Goal: Task Accomplishment & Management: Manage account settings

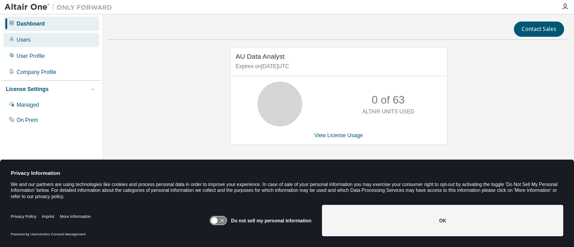
click at [35, 42] on div "Users" at bounding box center [51, 40] width 95 height 14
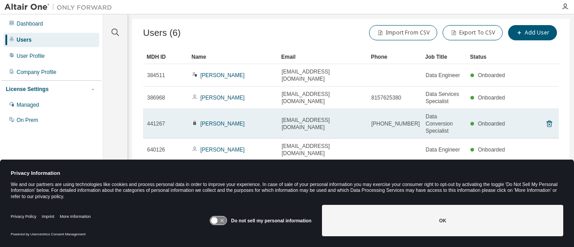
scroll to position [8, 0]
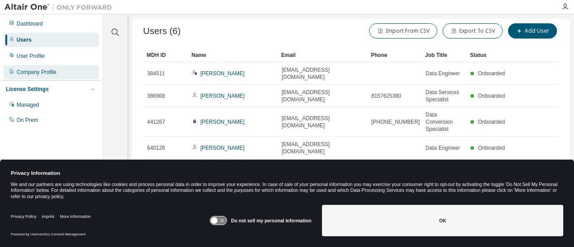
click at [34, 65] on div "Company Profile" at bounding box center [51, 72] width 95 height 14
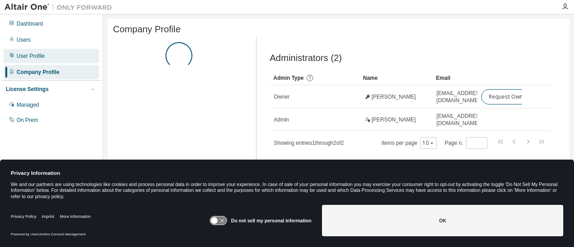
click at [41, 52] on div "User Profile" at bounding box center [31, 55] width 28 height 7
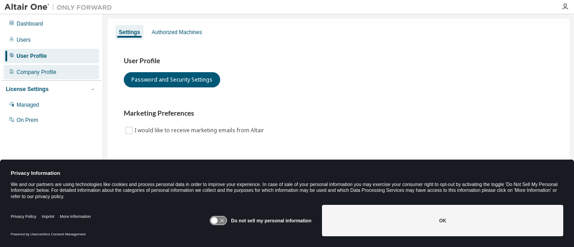
click at [58, 65] on div "Company Profile" at bounding box center [51, 72] width 95 height 14
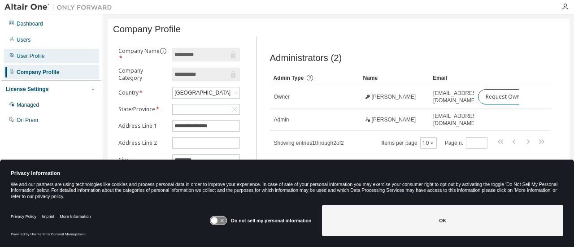
click at [49, 55] on div "User Profile" at bounding box center [51, 56] width 95 height 14
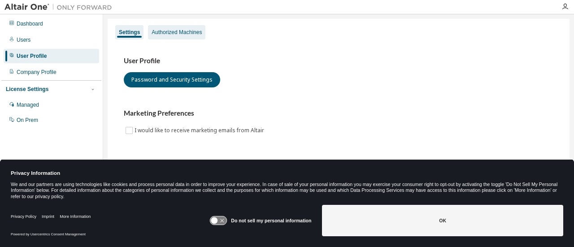
click at [158, 37] on div "Authorized Machines" at bounding box center [176, 32] width 57 height 14
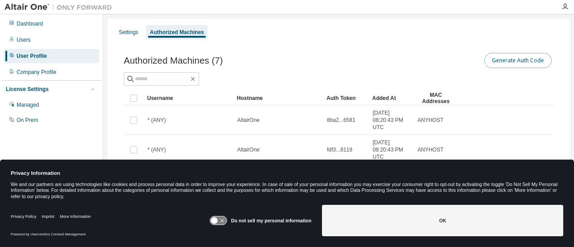
click at [508, 61] on button "Generate Auth Code" at bounding box center [517, 60] width 67 height 15
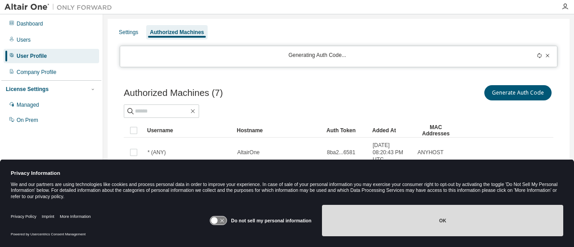
click at [412, 217] on button "OK" at bounding box center [442, 220] width 241 height 31
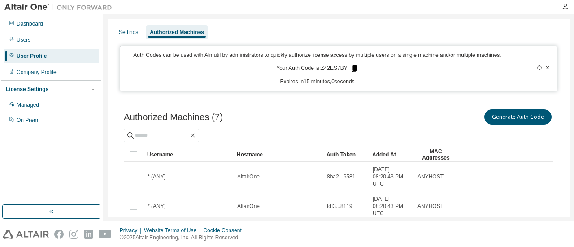
click at [351, 67] on icon at bounding box center [353, 68] width 5 height 6
click at [408, 131] on div at bounding box center [338, 135] width 429 height 13
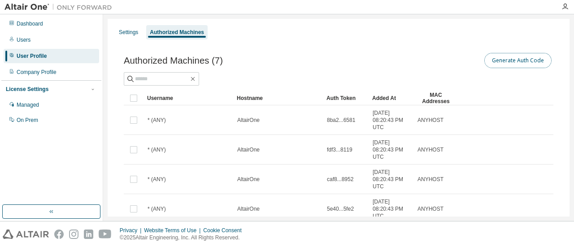
click at [486, 67] on button "Generate Auth Code" at bounding box center [517, 60] width 67 height 15
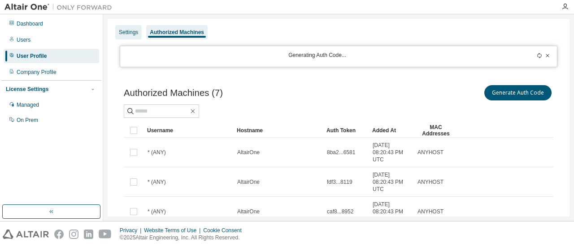
click at [127, 35] on div "Settings" at bounding box center [128, 32] width 26 height 14
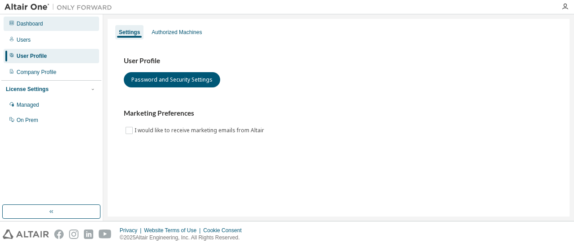
click at [30, 20] on div "Dashboard" at bounding box center [51, 24] width 95 height 14
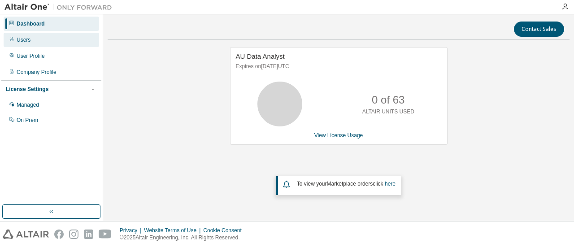
click at [35, 39] on div "Users" at bounding box center [51, 40] width 95 height 14
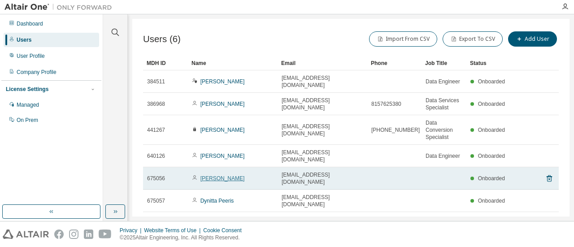
click at [224, 175] on link "[PERSON_NAME]" at bounding box center [222, 178] width 44 height 6
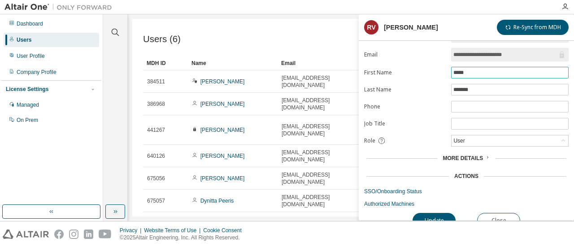
scroll to position [26, 0]
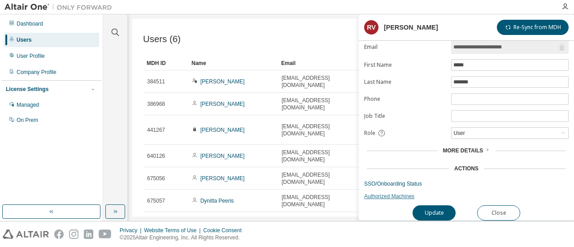
click at [395, 193] on link "Authorized Machines" at bounding box center [466, 196] width 204 height 7
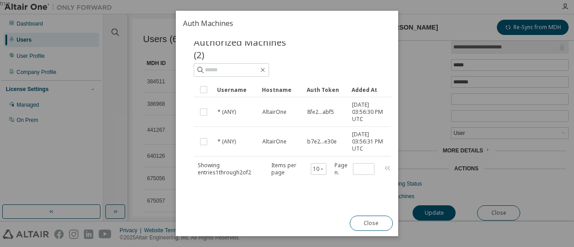
scroll to position [0, 0]
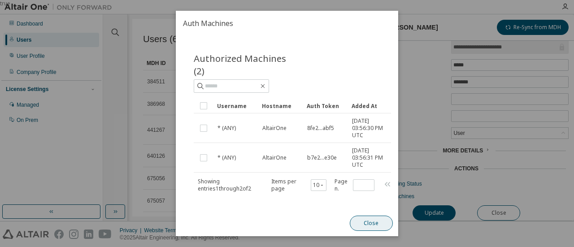
click at [373, 222] on button "Close" at bounding box center [371, 223] width 43 height 15
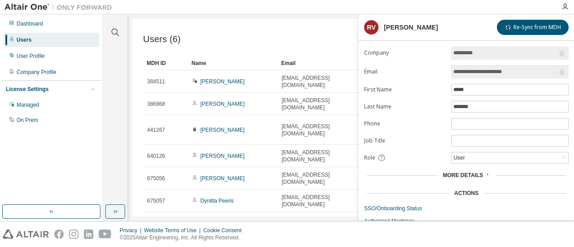
scroll to position [26, 0]
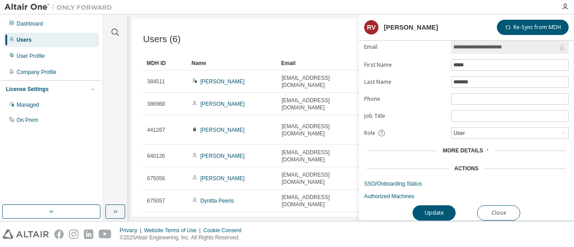
click at [467, 147] on span "More Details" at bounding box center [462, 150] width 40 height 6
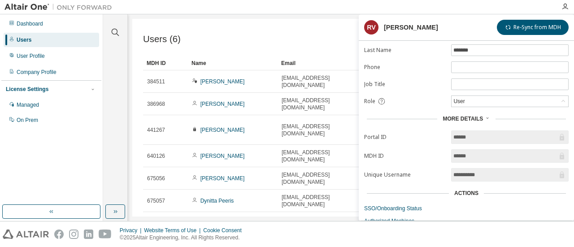
scroll to position [82, 0]
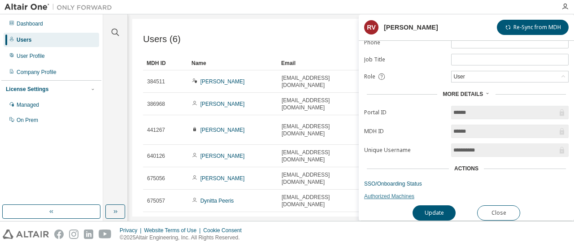
click at [400, 195] on link "Authorized Machines" at bounding box center [466, 196] width 204 height 7
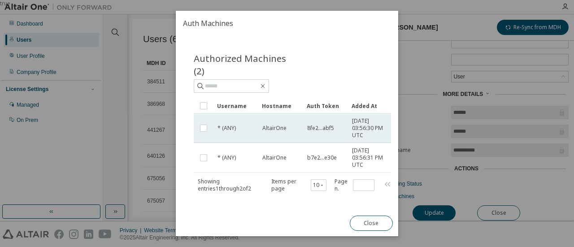
scroll to position [19, 0]
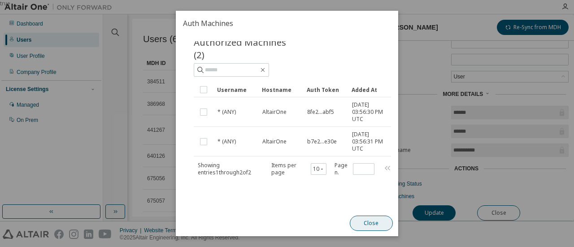
click at [377, 226] on button "Close" at bounding box center [371, 223] width 43 height 15
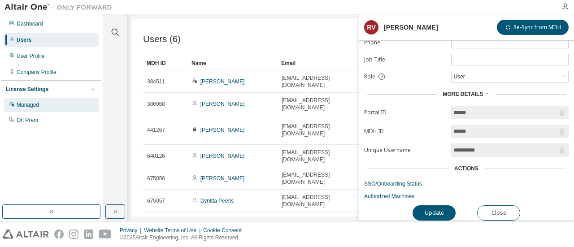
click at [49, 104] on div "Managed" at bounding box center [51, 105] width 95 height 14
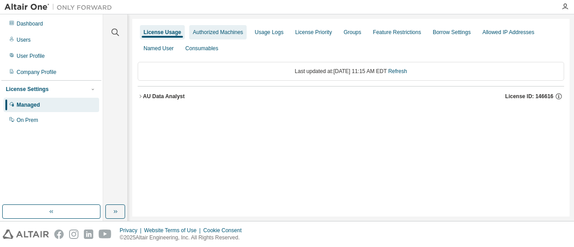
click at [207, 31] on div "Authorized Machines" at bounding box center [218, 32] width 50 height 7
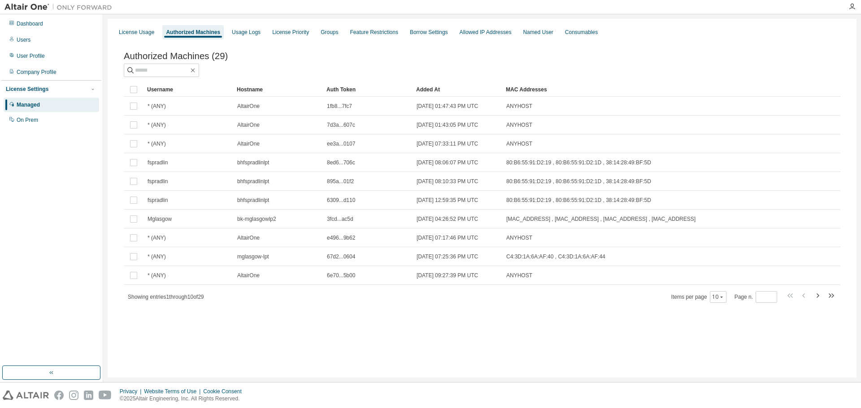
click at [429, 91] on div "Added At" at bounding box center [457, 89] width 82 height 14
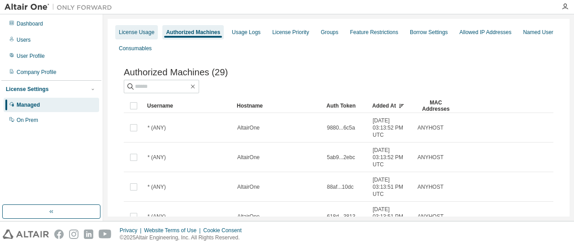
click at [142, 31] on div "License Usage" at bounding box center [136, 32] width 35 height 7
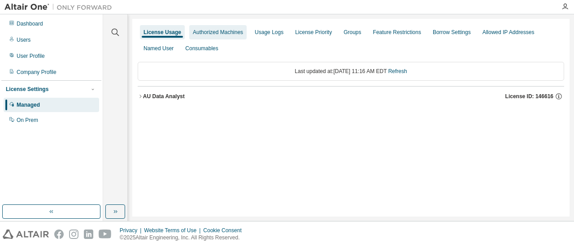
click at [217, 38] on div "Authorized Machines" at bounding box center [217, 32] width 57 height 14
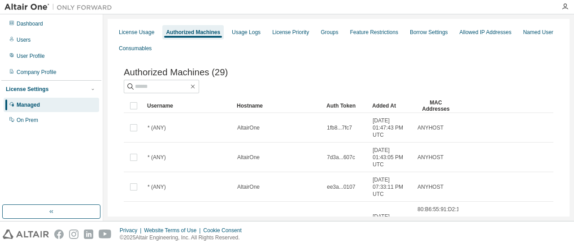
click at [57, 102] on div "Managed" at bounding box center [51, 105] width 95 height 14
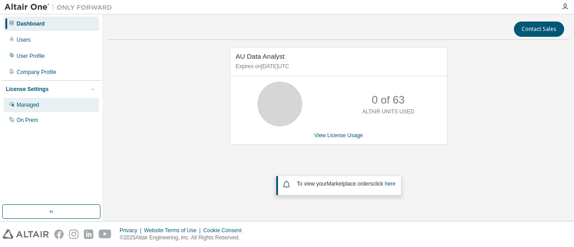
click at [54, 108] on div "Managed" at bounding box center [51, 105] width 95 height 14
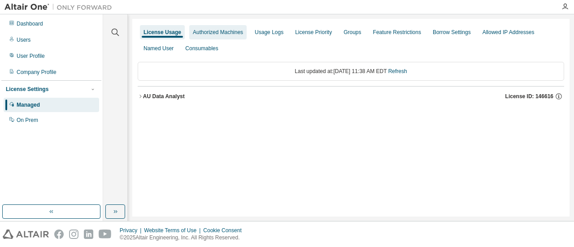
click at [224, 35] on div "Authorized Machines" at bounding box center [218, 32] width 50 height 7
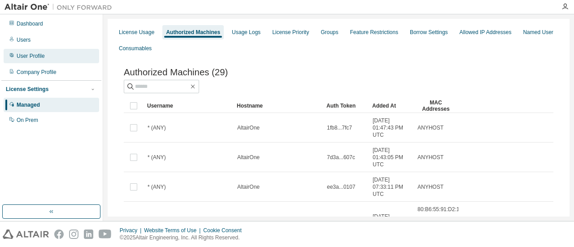
click at [25, 61] on div "User Profile" at bounding box center [51, 56] width 95 height 14
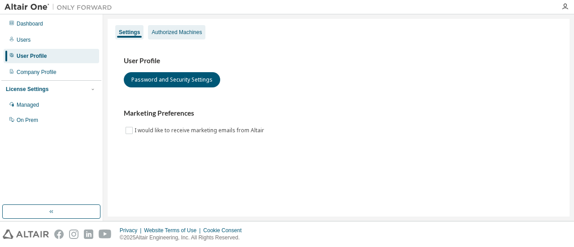
click at [176, 28] on div "Authorized Machines" at bounding box center [176, 32] width 57 height 14
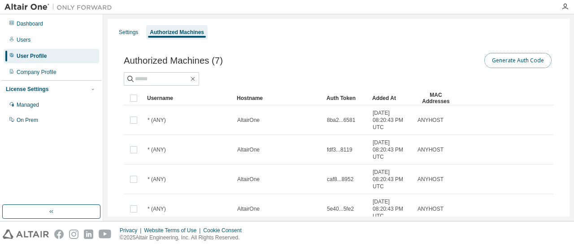
click at [521, 64] on button "Generate Auth Code" at bounding box center [517, 60] width 67 height 15
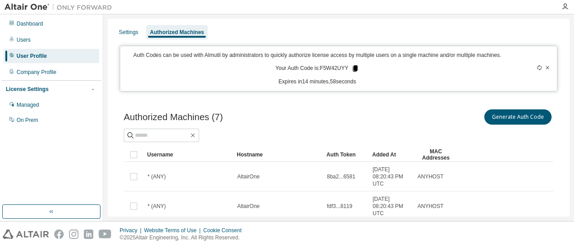
click at [352, 68] on icon at bounding box center [354, 68] width 5 height 6
click at [328, 118] on div "Authorized Machines (7) Generate Auth Code" at bounding box center [338, 117] width 429 height 19
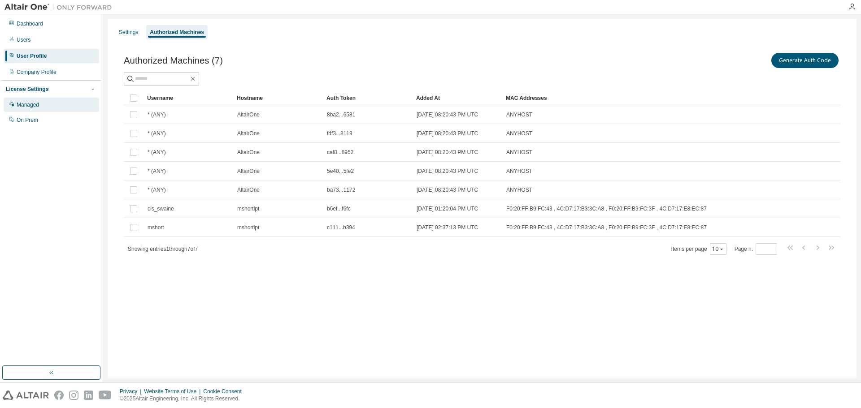
click at [55, 102] on div "Managed" at bounding box center [51, 105] width 95 height 14
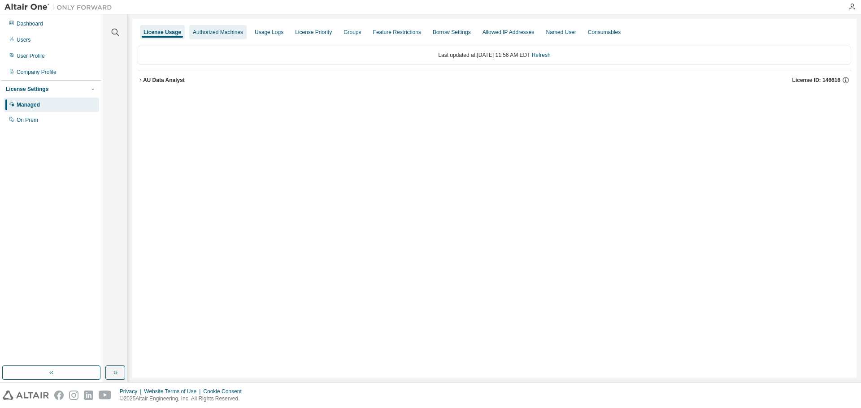
click at [231, 31] on div "Authorized Machines" at bounding box center [218, 32] width 50 height 7
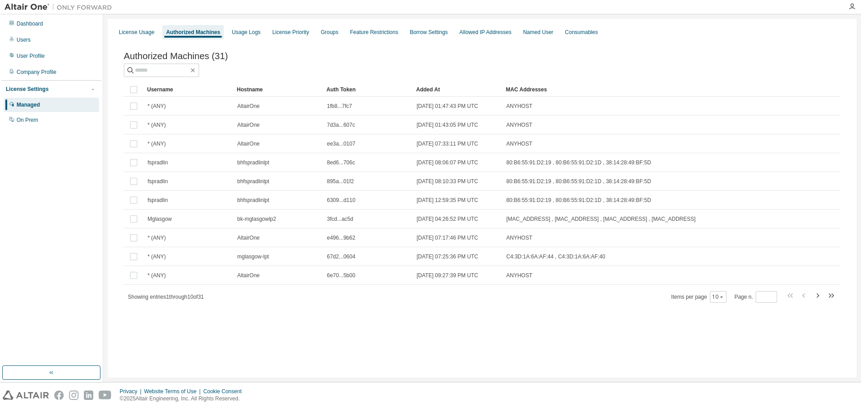
click at [430, 93] on div "Added At" at bounding box center [457, 89] width 82 height 14
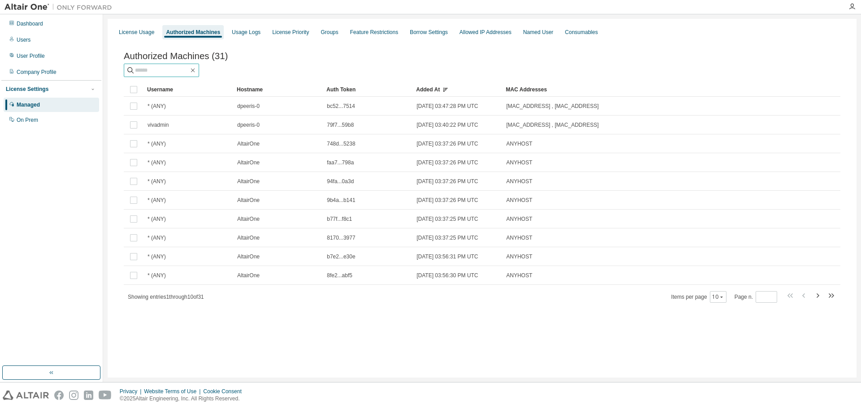
click at [182, 74] on input "text" at bounding box center [162, 70] width 54 height 9
type input "*******"
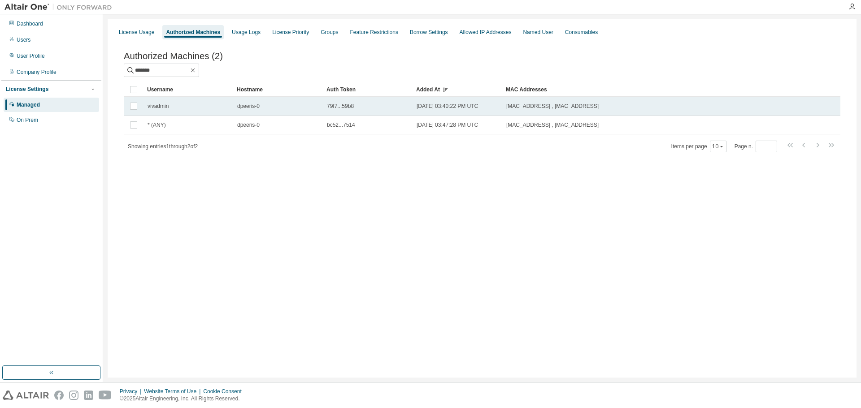
click at [393, 110] on div "79f7...59b8" at bounding box center [368, 106] width 82 height 7
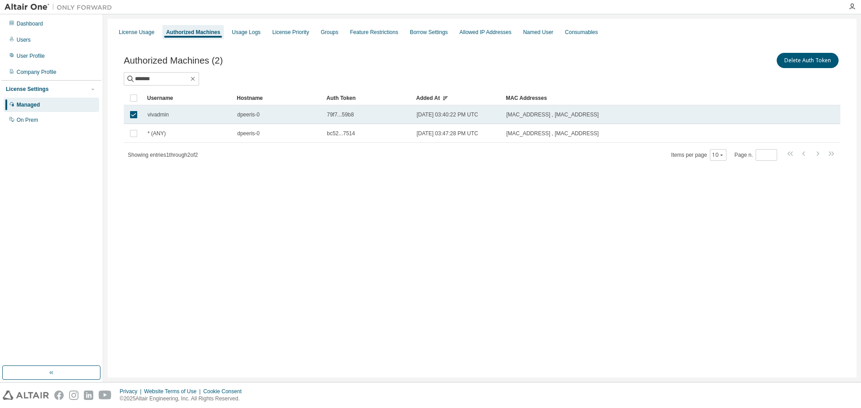
click at [312, 110] on td "dpeeris-0" at bounding box center [278, 114] width 90 height 19
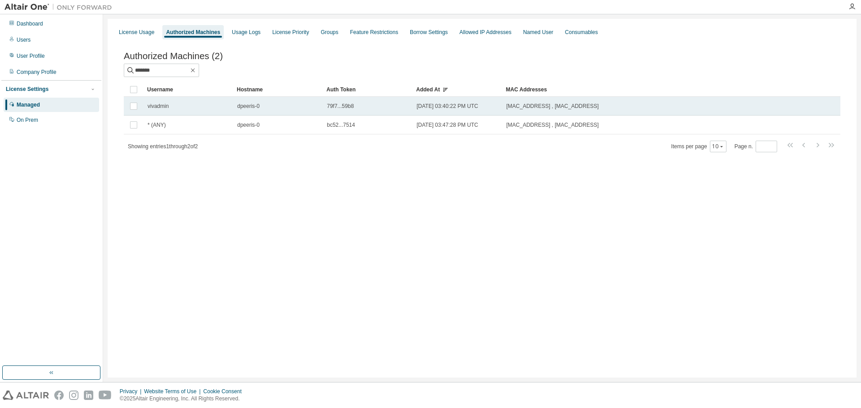
click at [312, 109] on div "dpeeris-0" at bounding box center [278, 106] width 82 height 7
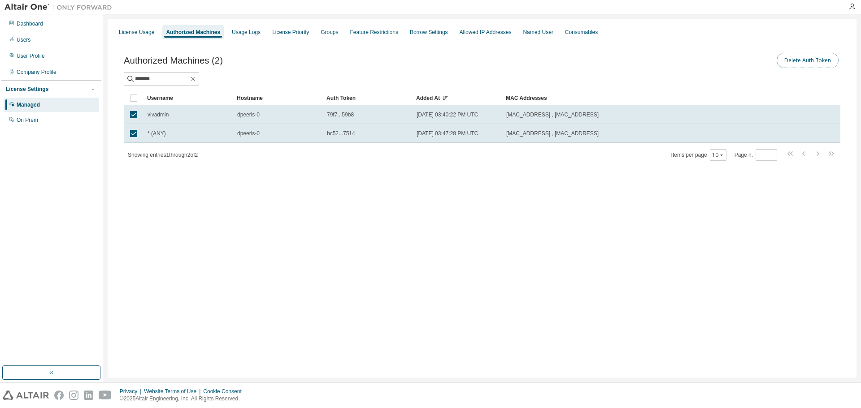
click at [573, 64] on button "Delete Auth Token" at bounding box center [807, 60] width 62 height 15
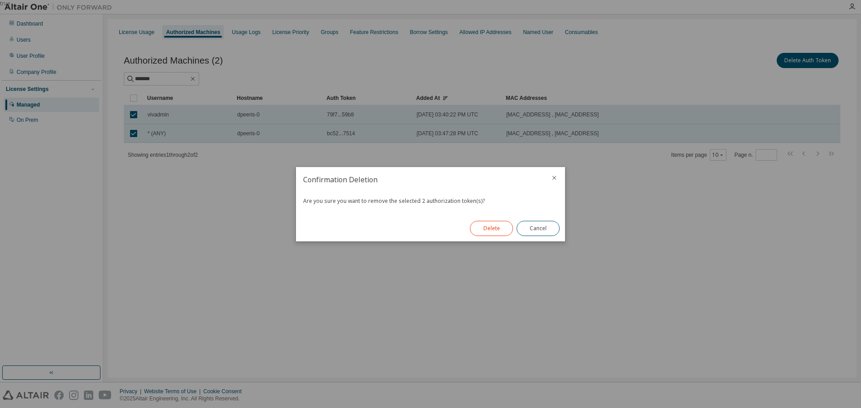
click at [488, 229] on button "Delete" at bounding box center [491, 228] width 43 height 15
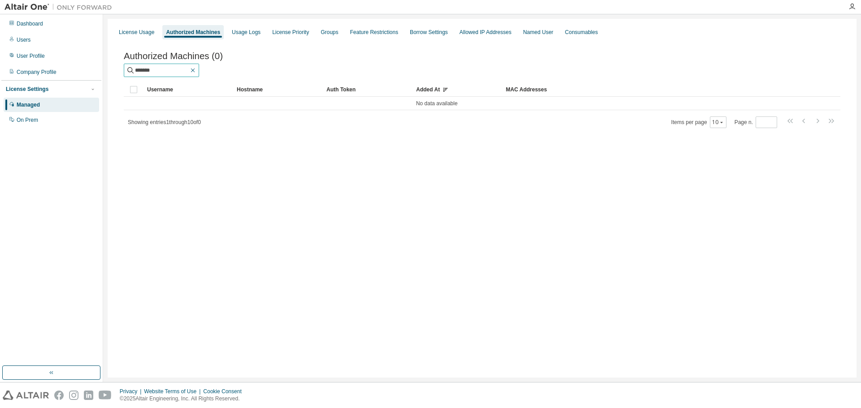
click at [196, 72] on icon "button" at bounding box center [192, 70] width 7 height 7
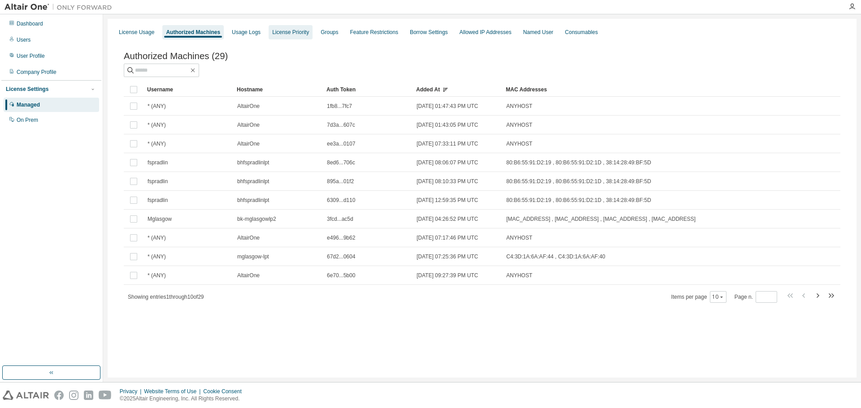
click at [288, 30] on div "License Priority" at bounding box center [290, 32] width 37 height 7
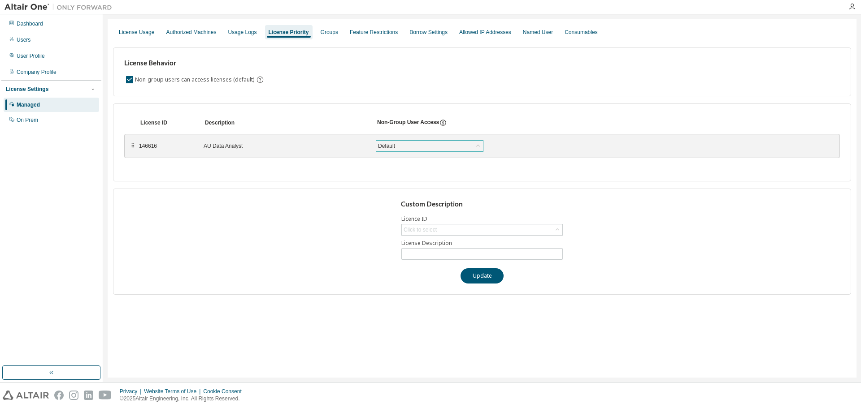
click at [451, 148] on div "Default" at bounding box center [429, 146] width 107 height 11
click at [451, 146] on div "Default" at bounding box center [429, 146] width 107 height 11
click at [321, 31] on div "Groups" at bounding box center [329, 32] width 17 height 7
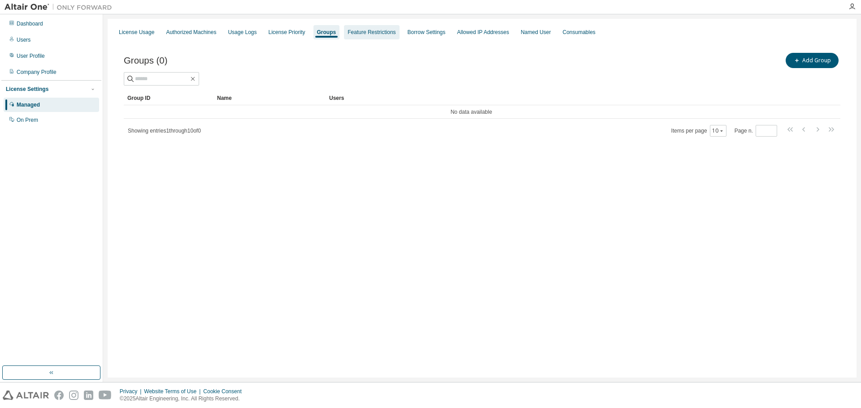
click at [363, 30] on div "Feature Restrictions" at bounding box center [371, 32] width 48 height 7
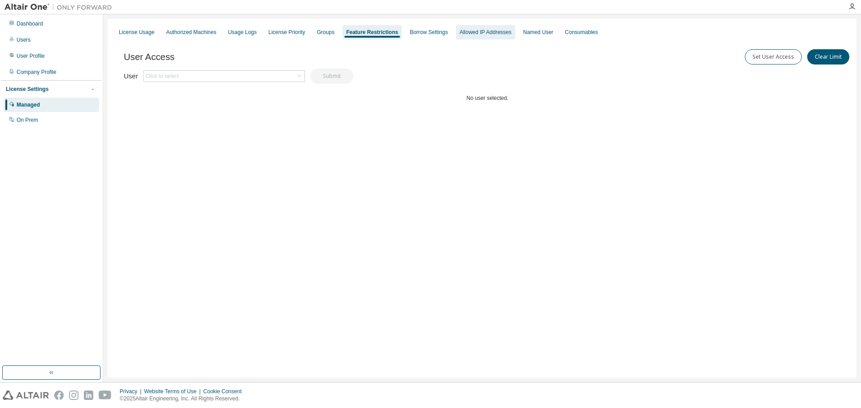
click at [482, 35] on div "Allowed IP Addresses" at bounding box center [486, 32] width 52 height 7
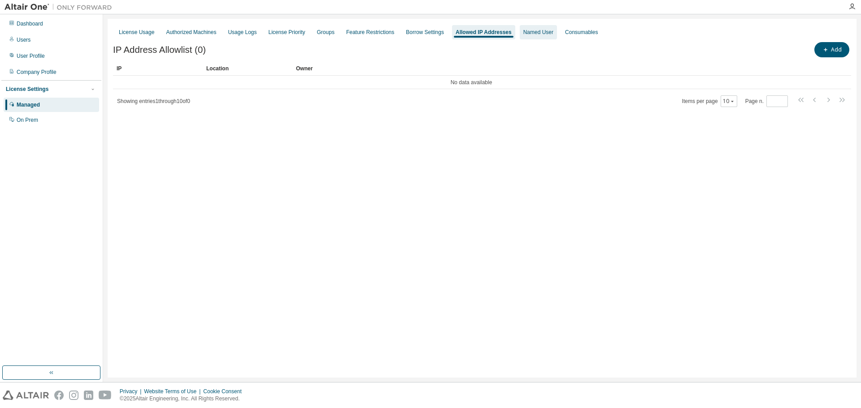
click at [525, 36] on div "Named User" at bounding box center [538, 32] width 37 height 14
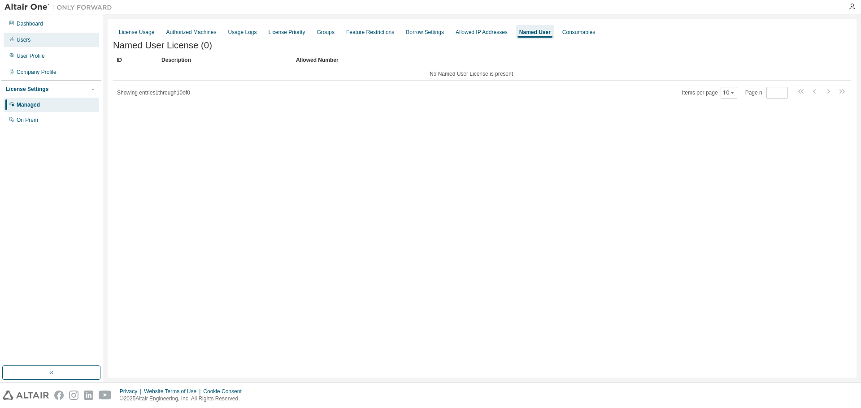
click at [36, 41] on div "Users" at bounding box center [51, 40] width 95 height 14
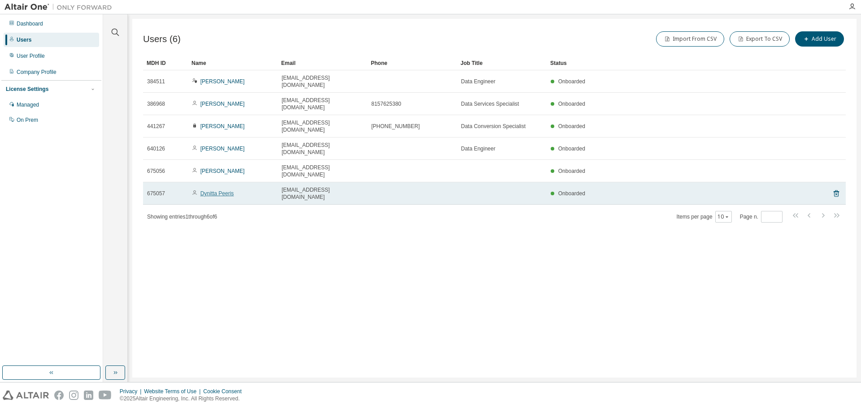
click at [222, 191] on link "Dynitta Peeris" at bounding box center [217, 194] width 34 height 6
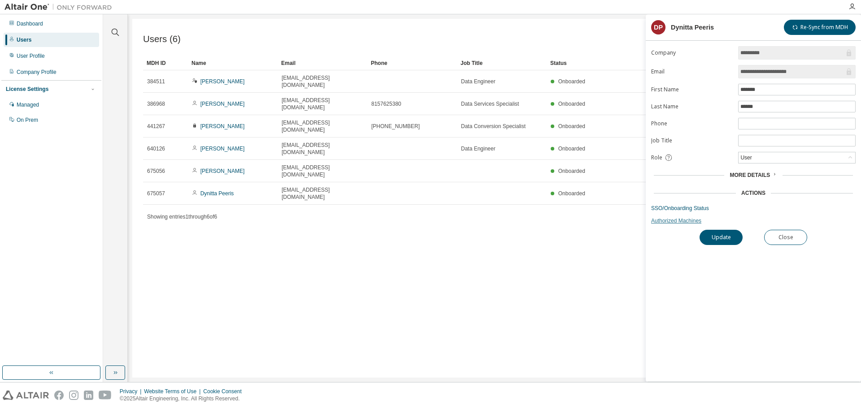
click at [573, 222] on link "Authorized Machines" at bounding box center [753, 220] width 204 height 7
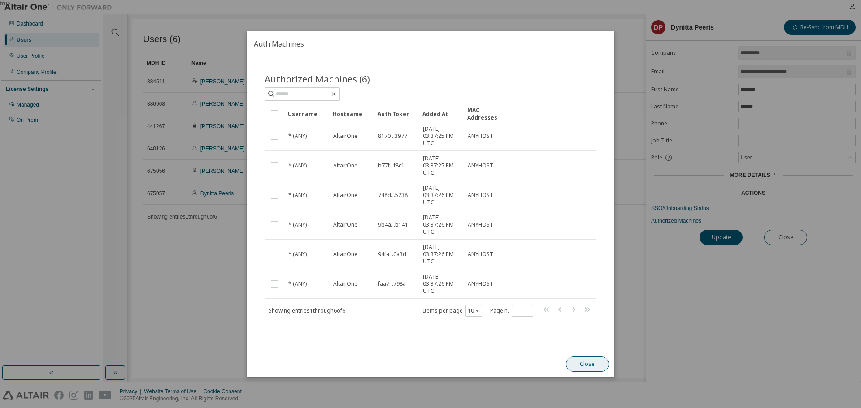
click at [573, 247] on button "Close" at bounding box center [587, 364] width 43 height 15
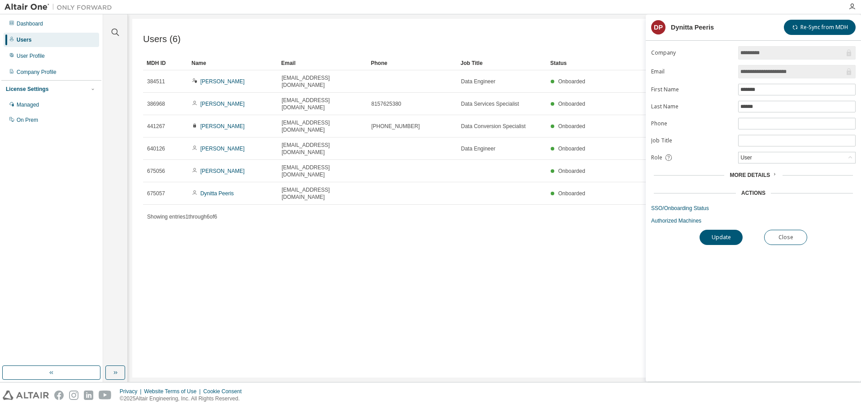
click at [573, 175] on span "More Details" at bounding box center [749, 175] width 40 height 6
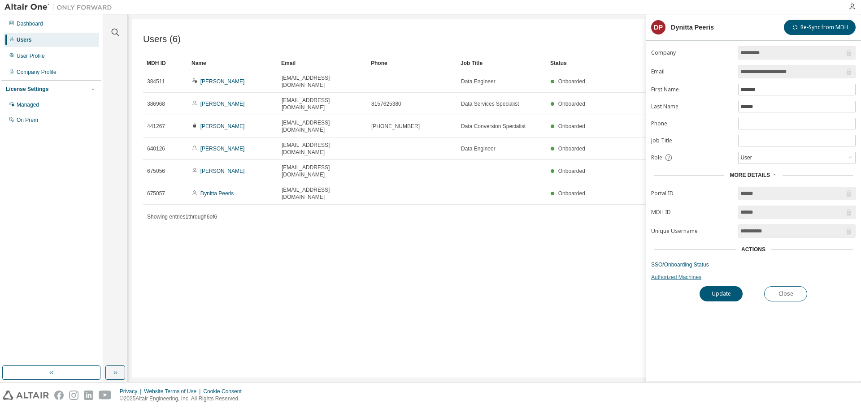
click at [573, 247] on link "Authorized Machines" at bounding box center [753, 277] width 204 height 7
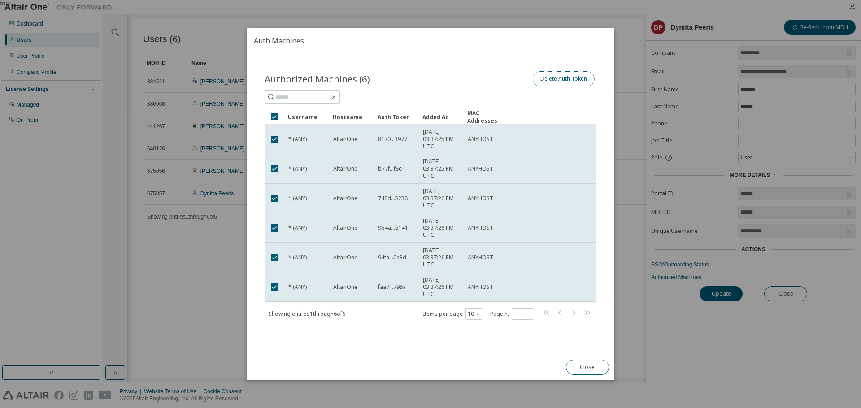
click at [572, 80] on button "Delete Auth Token" at bounding box center [564, 78] width 62 height 15
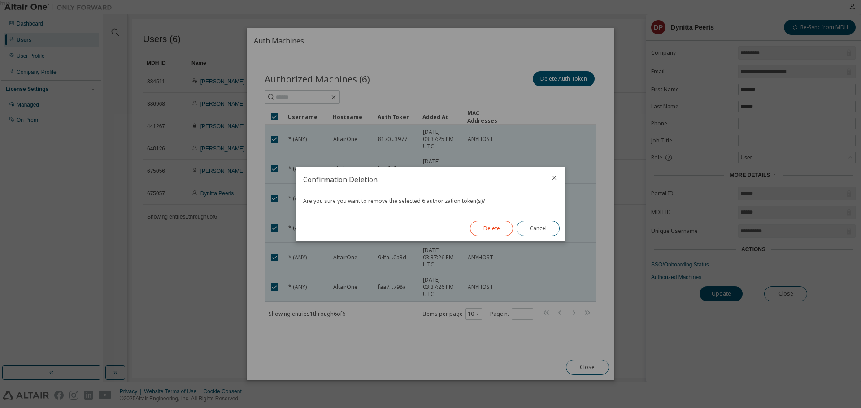
click at [488, 231] on button "Delete" at bounding box center [491, 228] width 43 height 15
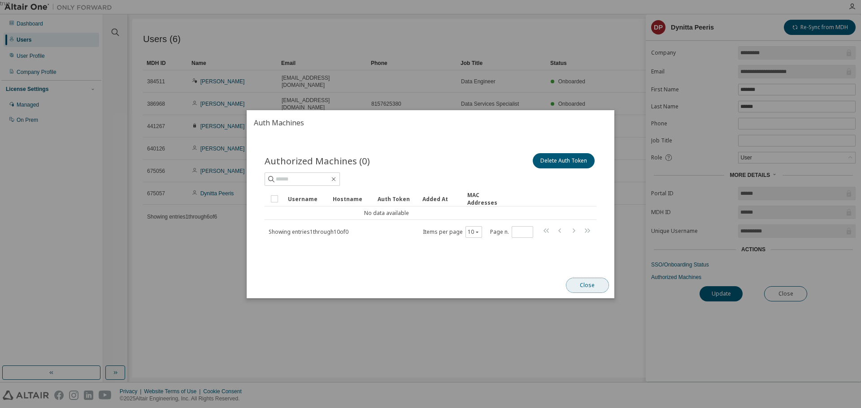
drag, startPoint x: 596, startPoint y: 285, endPoint x: 619, endPoint y: 277, distance: 24.7
click at [573, 247] on button "Close" at bounding box center [587, 285] width 43 height 15
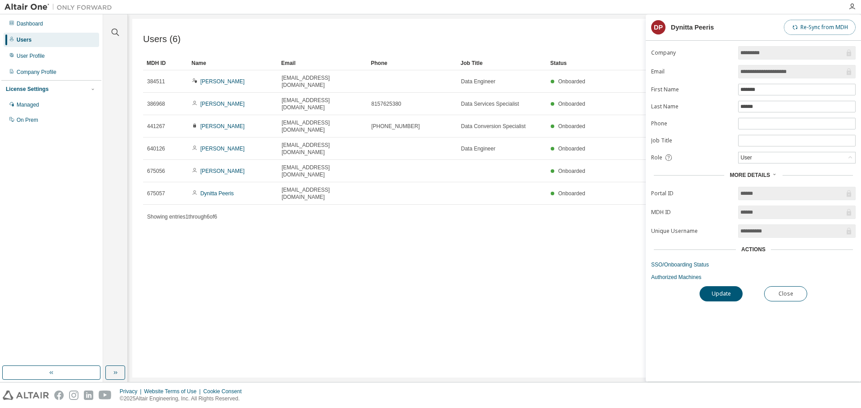
click at [573, 31] on button "Re-Sync from MDH" at bounding box center [820, 27] width 72 height 15
click at [573, 247] on link "SSO/Onboarding Status" at bounding box center [753, 264] width 204 height 7
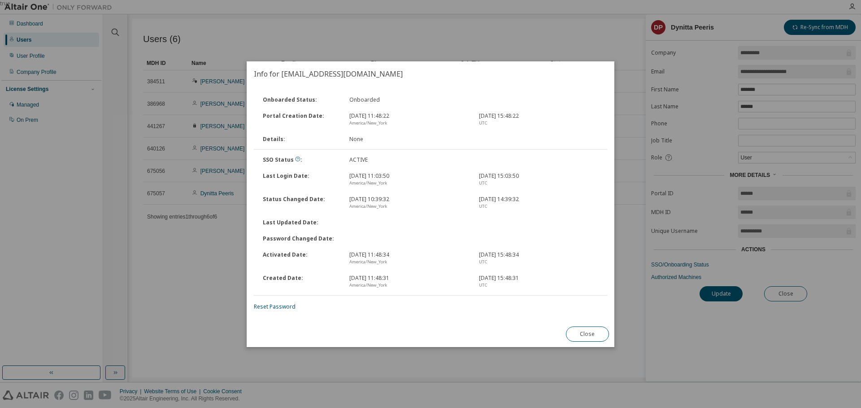
drag, startPoint x: 594, startPoint y: 339, endPoint x: 601, endPoint y: 339, distance: 6.7
click at [573, 247] on button "Close" at bounding box center [587, 334] width 43 height 15
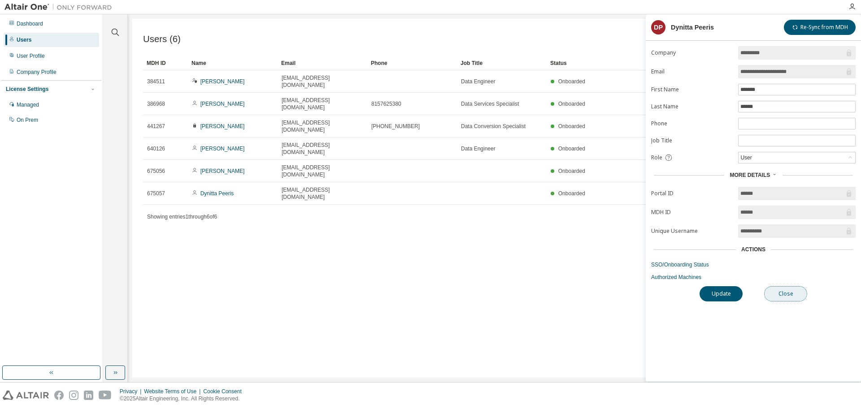
click at [573, 247] on button "Close" at bounding box center [785, 293] width 43 height 15
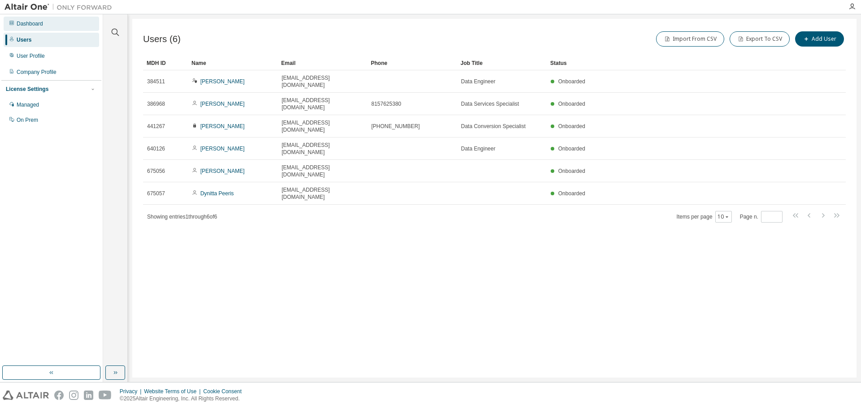
click at [42, 29] on div "Dashboard" at bounding box center [51, 24] width 95 height 14
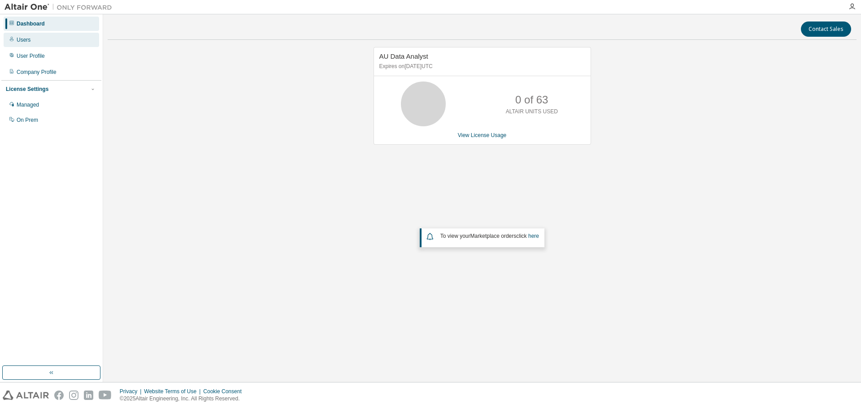
click at [45, 38] on div "Users" at bounding box center [51, 40] width 95 height 14
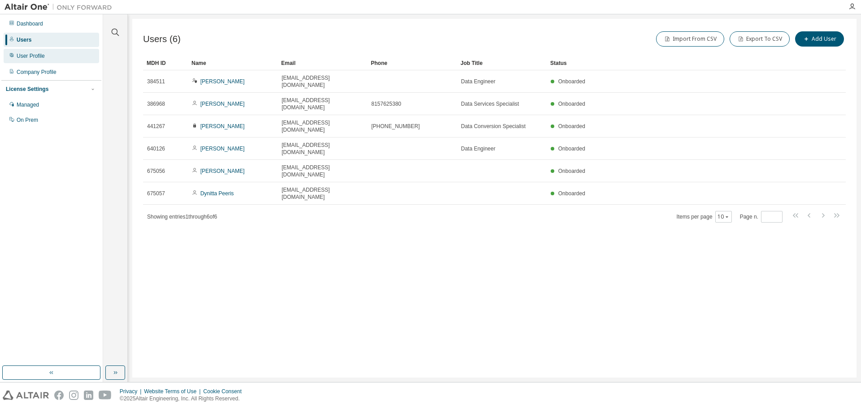
click at [62, 55] on div "User Profile" at bounding box center [51, 56] width 95 height 14
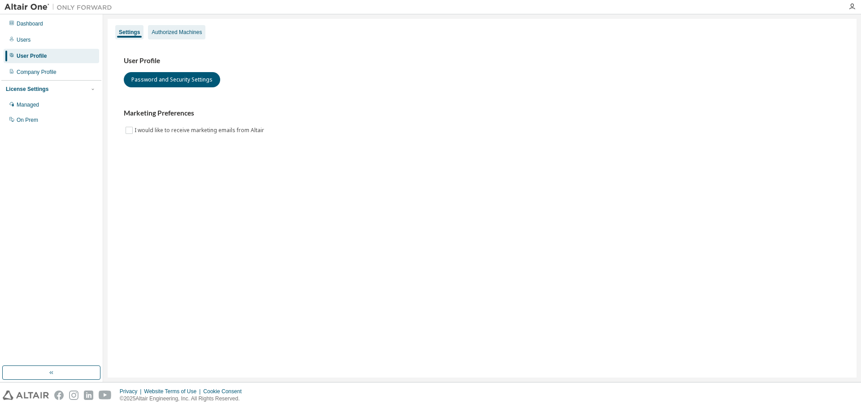
click at [169, 36] on div "Authorized Machines" at bounding box center [176, 32] width 57 height 14
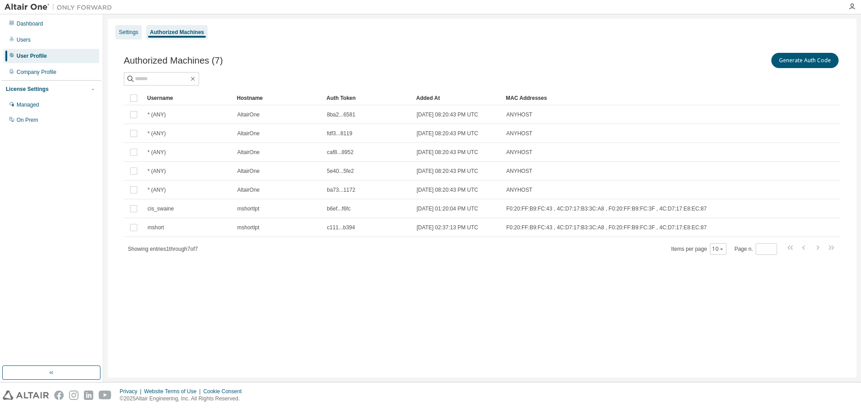
click at [126, 25] on div "Settings" at bounding box center [128, 32] width 26 height 14
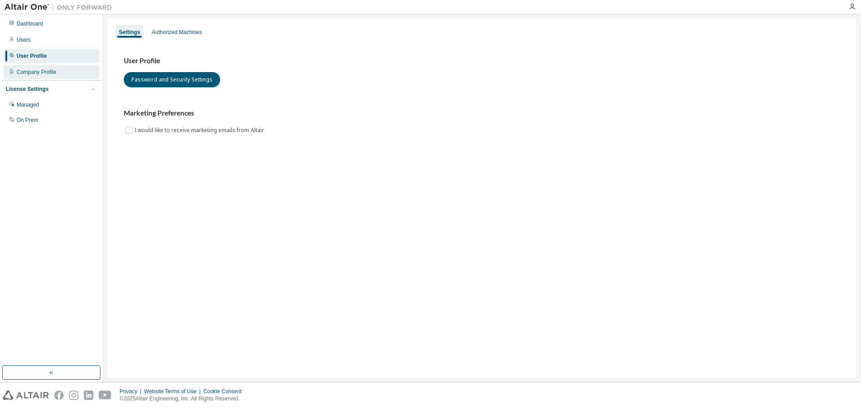
click at [43, 76] on div "Company Profile" at bounding box center [51, 72] width 95 height 14
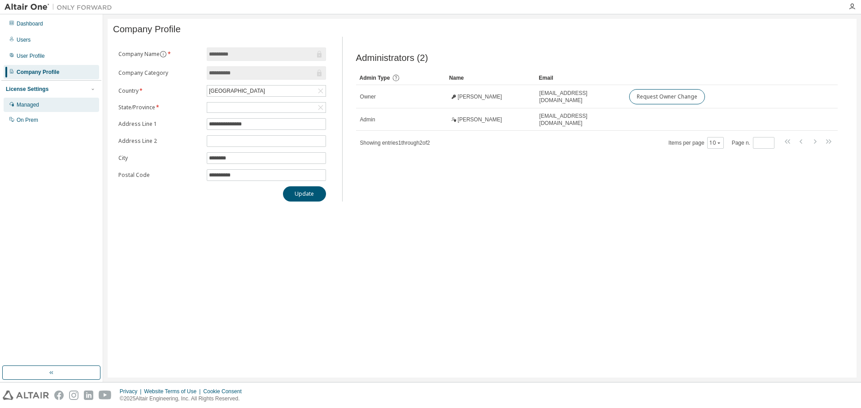
click at [47, 100] on div "Managed" at bounding box center [51, 105] width 95 height 14
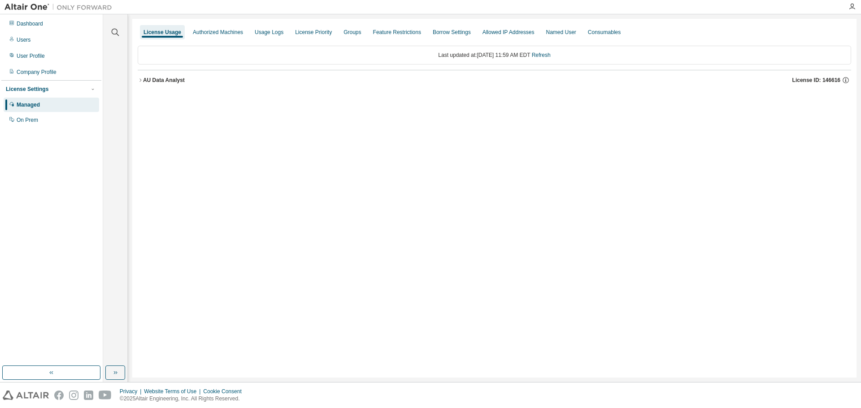
click at [166, 78] on div "AU Data Analyst" at bounding box center [164, 80] width 42 height 7
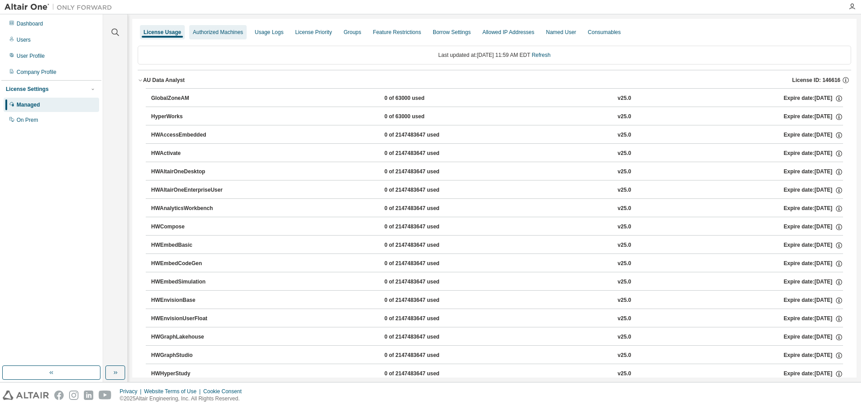
click at [226, 37] on div "Authorized Machines" at bounding box center [217, 32] width 57 height 14
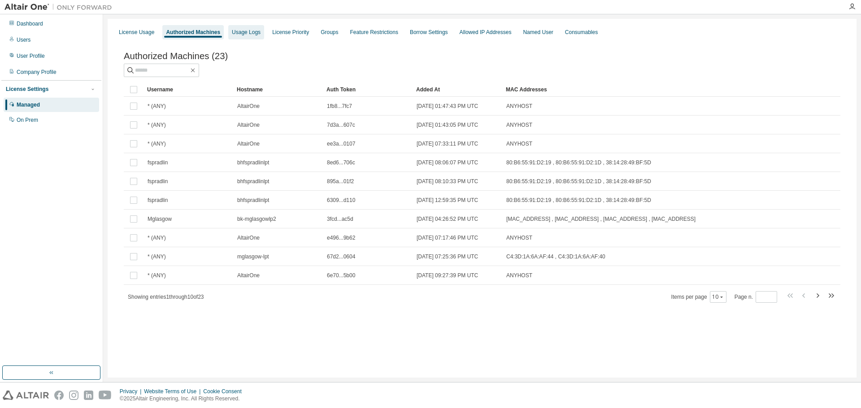
click at [238, 35] on div "Usage Logs" at bounding box center [246, 32] width 29 height 7
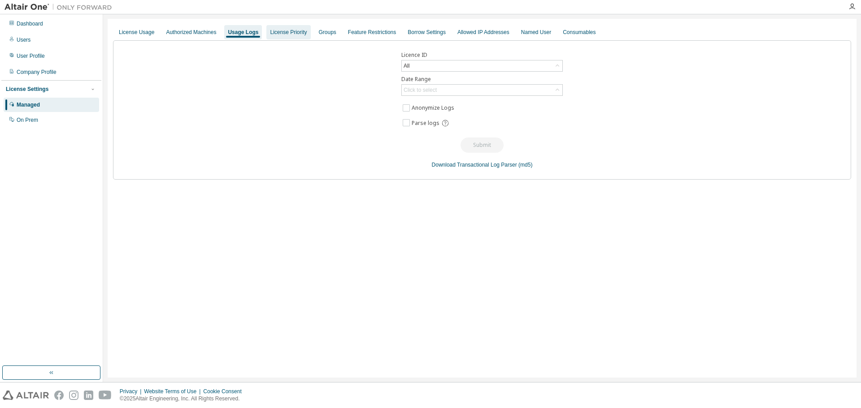
click at [273, 38] on div "License Priority" at bounding box center [288, 32] width 44 height 14
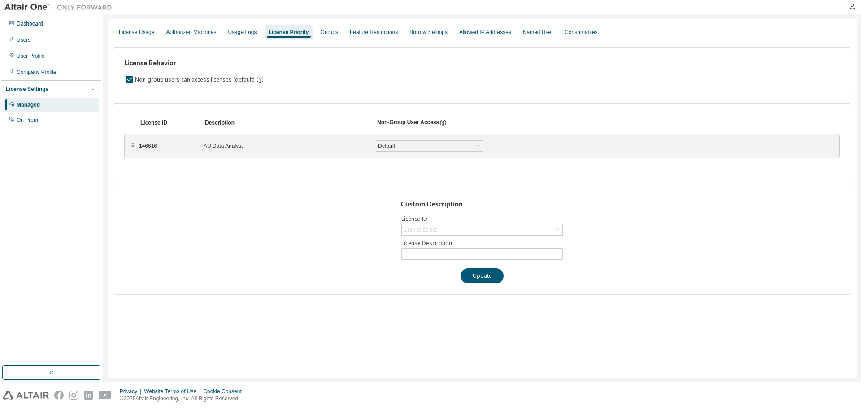
click at [573, 247] on div "License Usage Authorized Machines Usage Logs License Priority Groups Feature Re…" at bounding box center [482, 198] width 749 height 359
click at [180, 34] on div "Authorized Machines" at bounding box center [191, 32] width 50 height 7
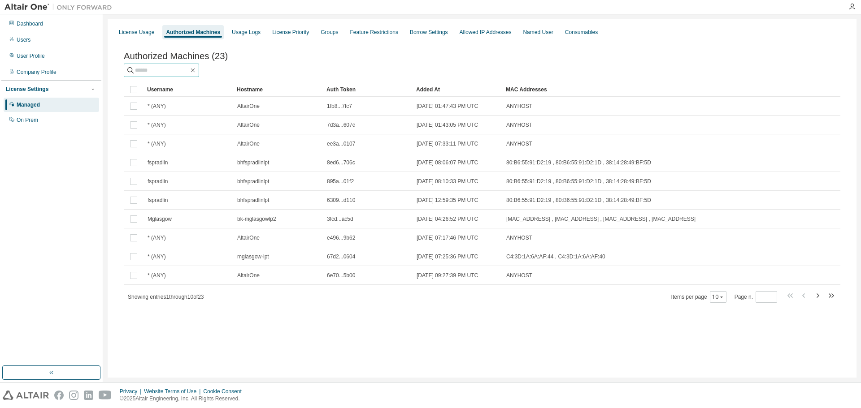
click at [160, 74] on input "text" at bounding box center [162, 70] width 54 height 9
click at [48, 27] on div "Dashboard" at bounding box center [51, 24] width 95 height 14
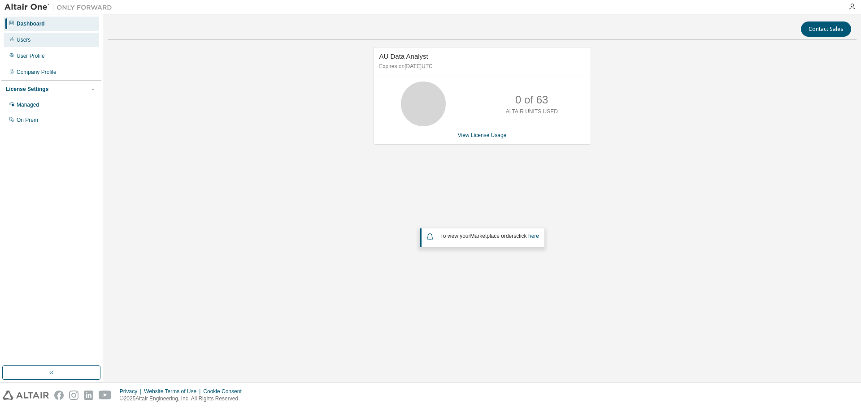
click at [61, 43] on div "Users" at bounding box center [51, 40] width 95 height 14
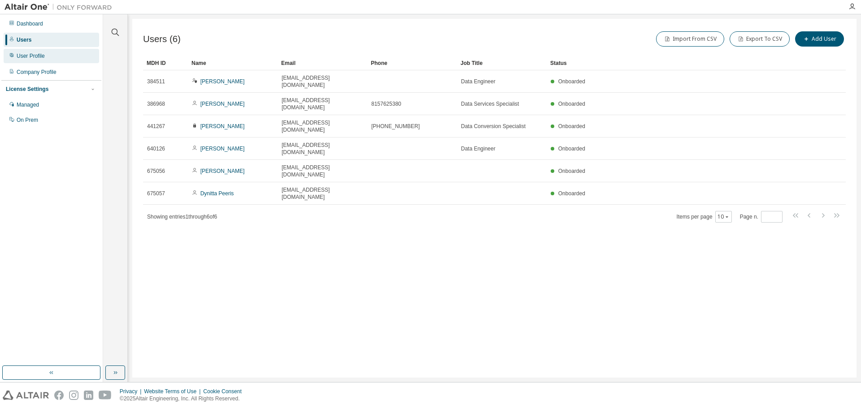
click at [50, 54] on div "User Profile" at bounding box center [51, 56] width 95 height 14
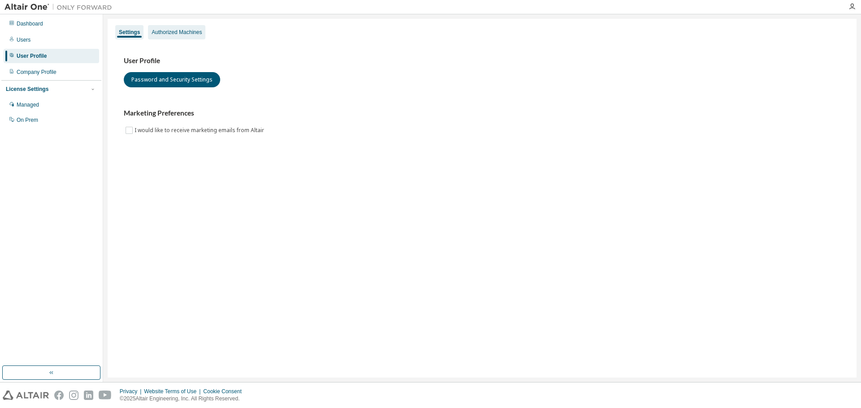
click at [182, 26] on div "Authorized Machines" at bounding box center [176, 32] width 57 height 14
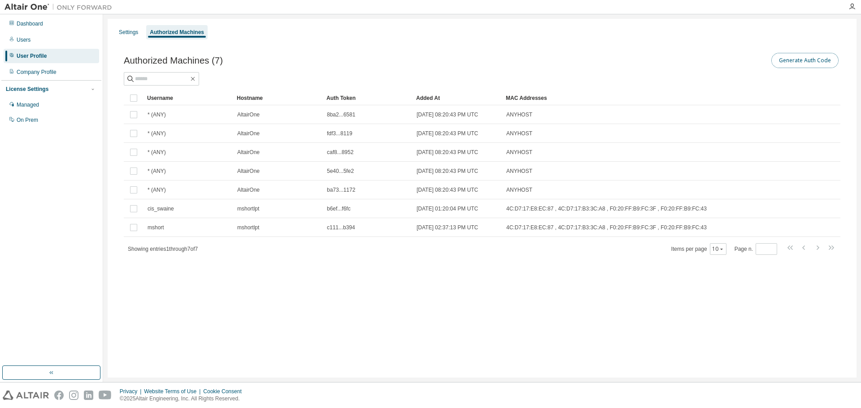
click at [820, 58] on button "Generate Auth Code" at bounding box center [804, 60] width 67 height 15
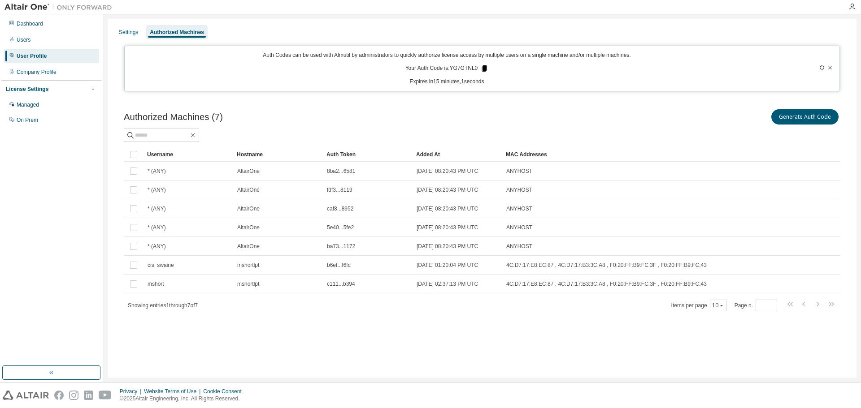
click at [485, 69] on icon at bounding box center [484, 68] width 5 height 6
click at [56, 29] on div "Dashboard" at bounding box center [51, 24] width 95 height 14
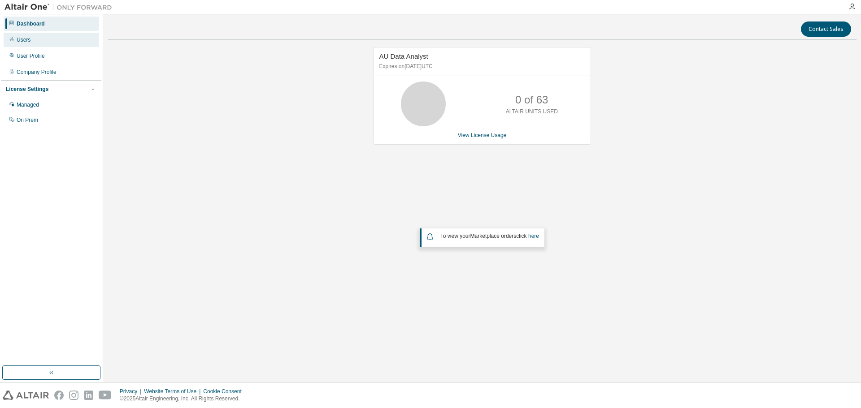
click at [60, 37] on div "Users" at bounding box center [51, 40] width 95 height 14
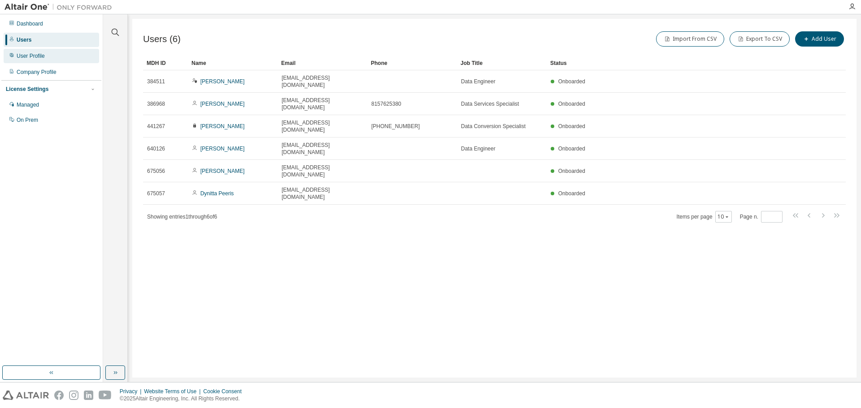
click at [55, 60] on div "User Profile" at bounding box center [51, 56] width 95 height 14
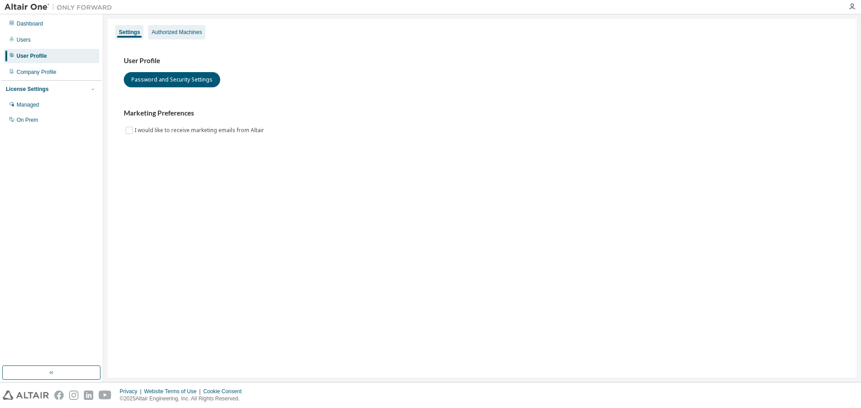
click at [185, 30] on div "Authorized Machines" at bounding box center [177, 32] width 50 height 7
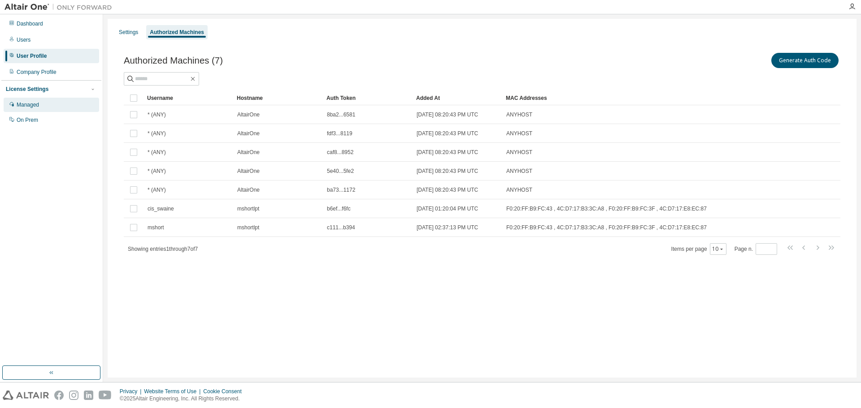
click at [41, 105] on div "Managed" at bounding box center [51, 105] width 95 height 14
